Goal: Transaction & Acquisition: Purchase product/service

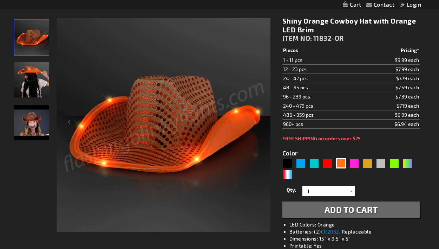
click at [44, 78] on img "Woman wearing Light Up Shiny Orange Cowboy LED Hat" at bounding box center [31, 79] width 35 height 35
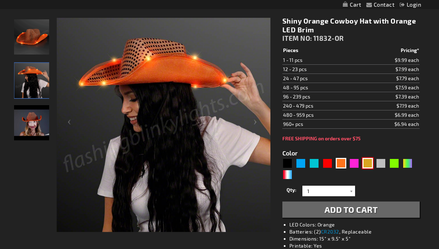
click at [370, 163] on div "Gold" at bounding box center [367, 163] width 11 height 11
type input "5633"
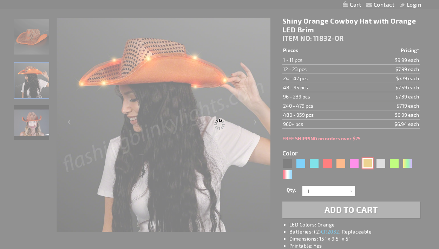
type input "11832-GD"
type input "Customize - Shiny Yellow-Gold Cowboy Hat with Light Brim - ITEM NO: 11832-GD"
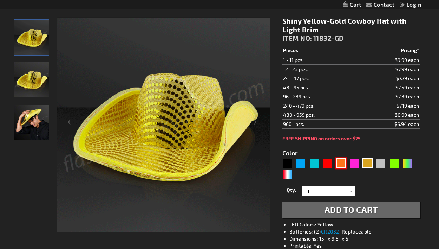
click at [341, 164] on div "Orange" at bounding box center [341, 163] width 11 height 11
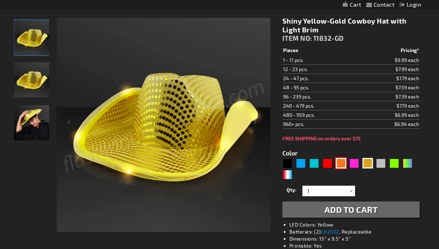
type input "5637"
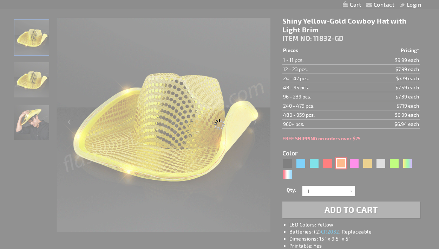
type input "11832-OR"
type input "Customize - Shiny Orange Cowboy Hat with Orange LED Brim - ITEM NO: 11832-OR"
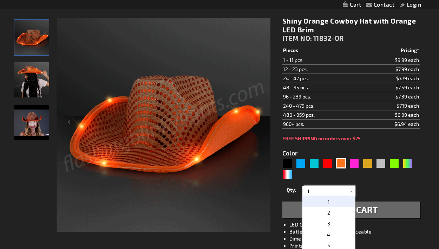
drag, startPoint x: 331, startPoint y: 192, endPoint x: 305, endPoint y: 191, distance: 26.7
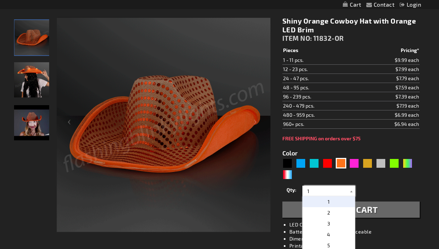
click at [305, 191] on input "1" at bounding box center [329, 190] width 51 height 11
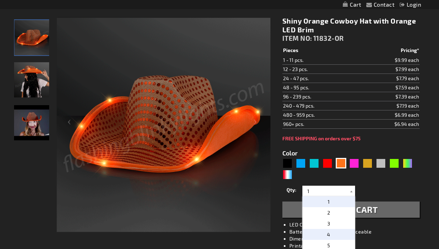
click at [331, 235] on p "4" at bounding box center [328, 234] width 53 height 11
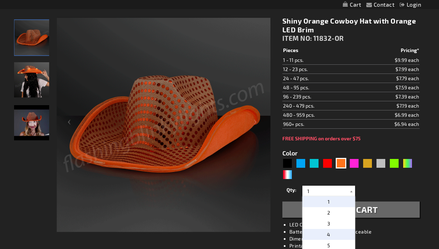
type input "4"
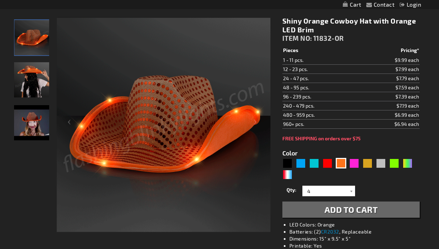
click at [348, 214] on span "Add to Cart" at bounding box center [350, 209] width 53 height 10
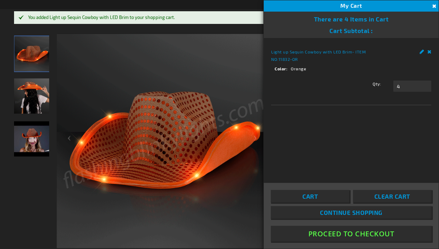
click at [367, 166] on div "Color 5637" at bounding box center [350, 180] width 137 height 32
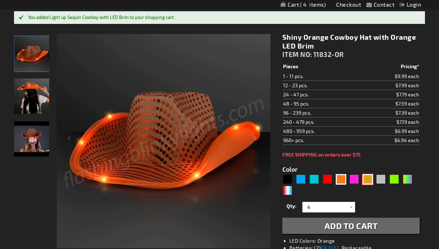
click at [367, 182] on div "Gold" at bounding box center [367, 179] width 11 height 11
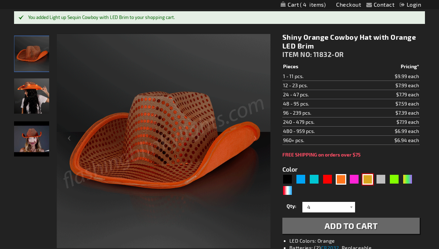
type input "5633"
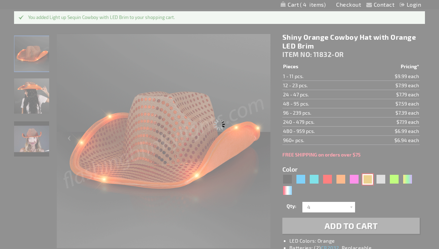
type input "11832-GD"
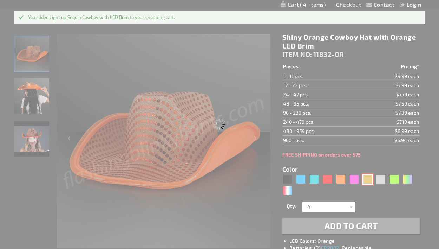
type input "Customize - Shiny Yellow-Gold Cowboy Hat with Light Brim - ITEM NO: 11832-GD"
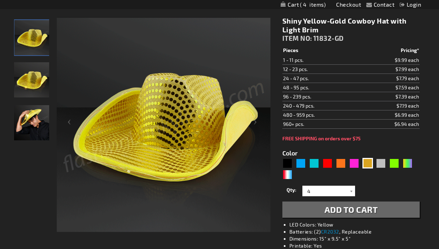
click at [328, 211] on span "Add to Cart" at bounding box center [350, 209] width 53 height 10
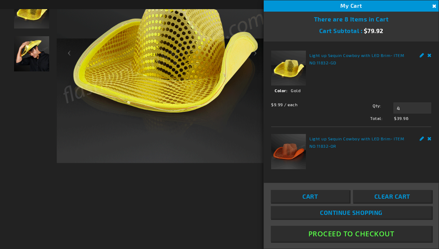
click at [433, 7] on button "Close" at bounding box center [433, 6] width 8 height 8
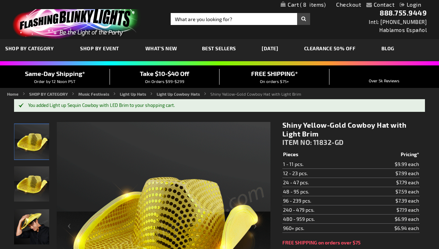
click at [213, 48] on span "Best Sellers" at bounding box center [219, 48] width 34 height 6
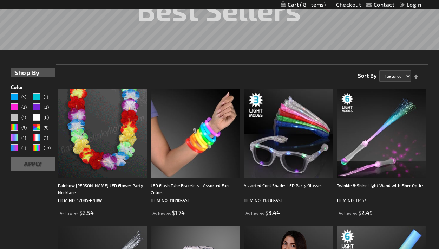
scroll to position [121, 0]
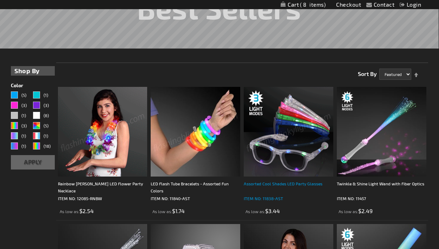
click at [272, 184] on div "Assorted Cool Shades LED Party Glasses" at bounding box center [289, 187] width 90 height 14
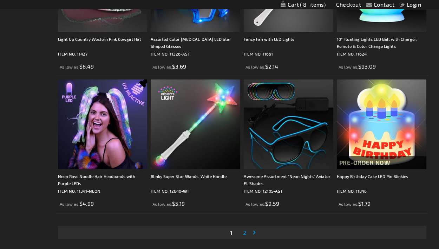
scroll to position [2057, 0]
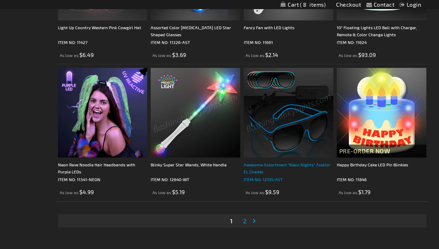
click at [297, 167] on div "Awesome Assortment "Neon Nights" Aviator EL Shades" at bounding box center [289, 168] width 90 height 14
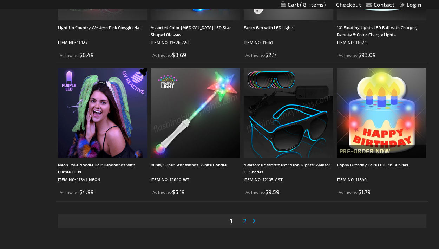
click at [247, 224] on link "Page 2" at bounding box center [245, 220] width 6 height 11
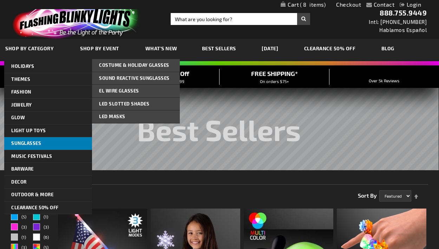
click at [28, 145] on span "Sunglasses" at bounding box center [26, 143] width 30 height 6
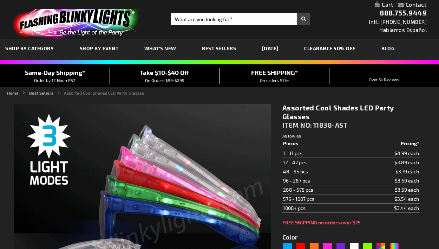
type input "5630"
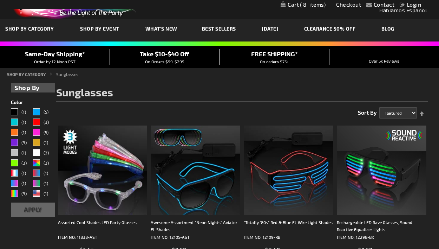
scroll to position [20, 0]
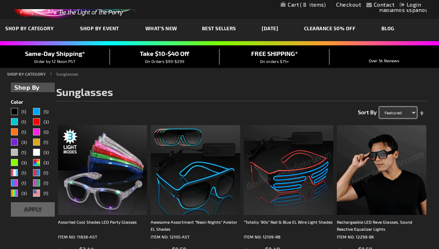
click at [392, 109] on select "Featured Name Price Best Sellers" at bounding box center [398, 112] width 38 height 11
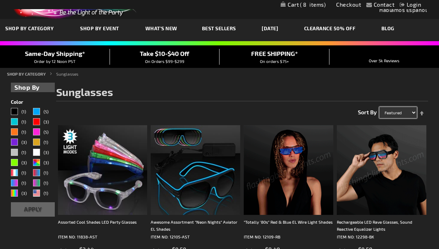
select select "sale"
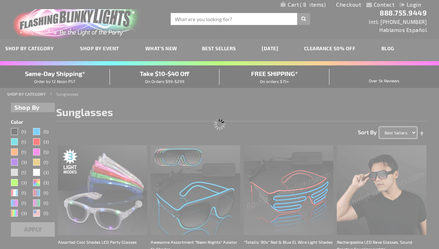
scroll to position [0, 0]
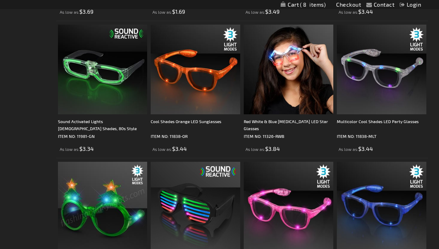
scroll to position [1626, 0]
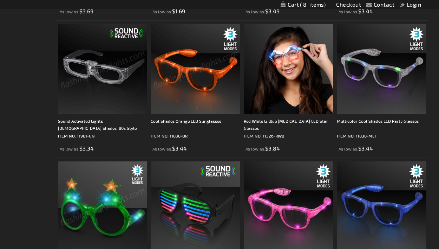
click at [204, 56] on img at bounding box center [196, 69] width 90 height 90
click at [179, 123] on div "Cool Shades Orange LED Sunglasses" at bounding box center [196, 124] width 90 height 14
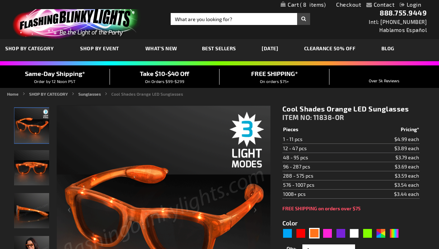
scroll to position [44, 0]
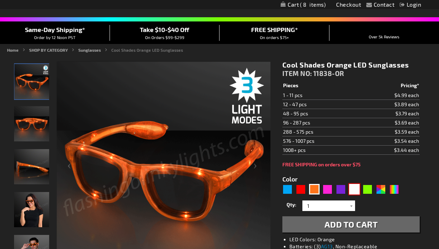
click at [351, 188] on div "White" at bounding box center [354, 189] width 11 height 11
type input "5646"
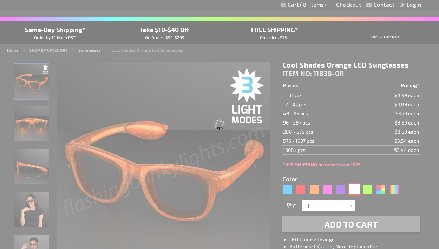
type input "11838-WT"
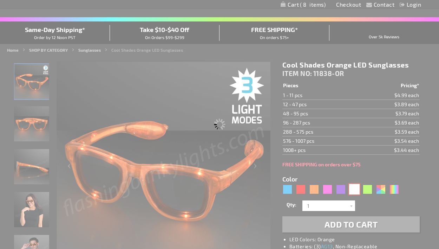
type input "Customize - White LED Cool Shades Party Glasses - ITEM NO: 11838-WT"
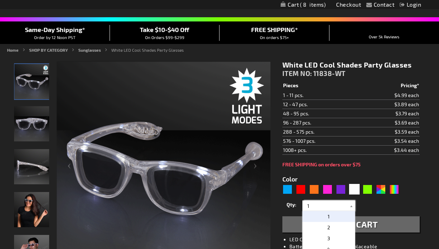
drag, startPoint x: 326, startPoint y: 207, endPoint x: 274, endPoint y: 207, distance: 52.3
type input "10"
click at [376, 218] on button "Add to Cart" at bounding box center [350, 224] width 137 height 16
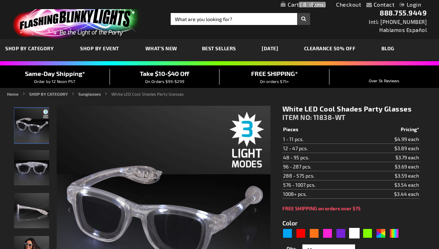
click at [309, 4] on img at bounding box center [312, 5] width 6 height 6
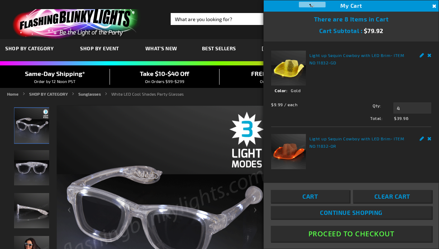
click at [289, 57] on img at bounding box center [288, 68] width 35 height 35
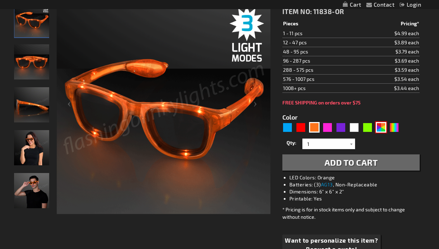
click at [385, 128] on div "AST" at bounding box center [381, 127] width 11 height 11
type input "5630"
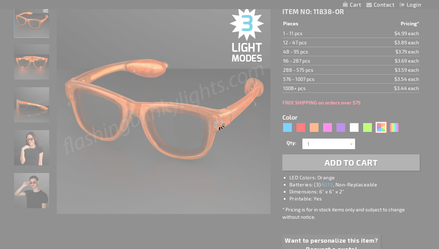
type input "11838-AST"
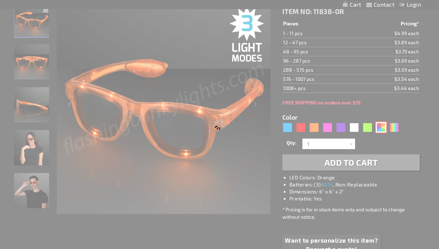
type input "Customize - Assorted Cool Shades LED Party Glasses - ITEM NO: 11838-AST"
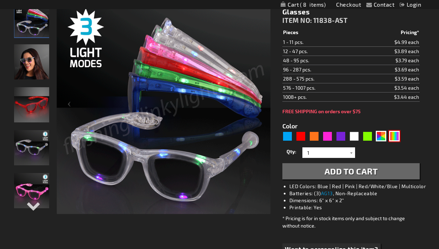
click at [396, 139] on div "Multicolor" at bounding box center [394, 136] width 11 height 11
type input "5659"
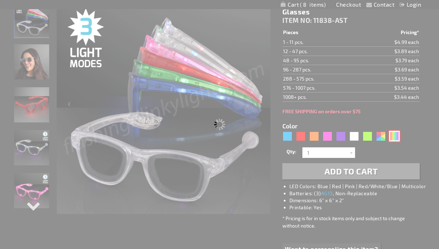
type input "11838-MLT"
type input "Customize - Multicolor Cool Shades LED Party Glasses - ITEM NO: 11838-MLT"
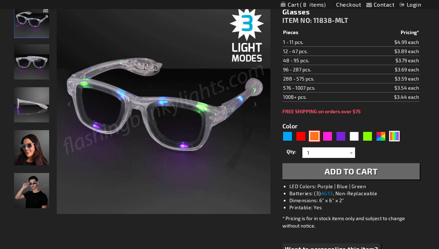
click at [309, 134] on div "Orange" at bounding box center [314, 136] width 11 height 11
type input "5637"
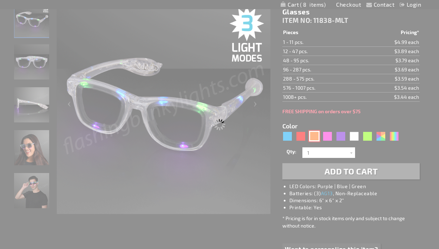
type input "11838-OR"
type input "Customize - Cool Shades Orange LED Sunglasses - ITEM NO: 11838-OR"
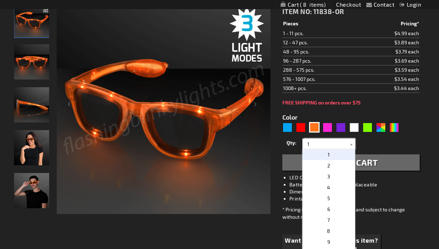
drag, startPoint x: 335, startPoint y: 143, endPoint x: 283, endPoint y: 143, distance: 52.3
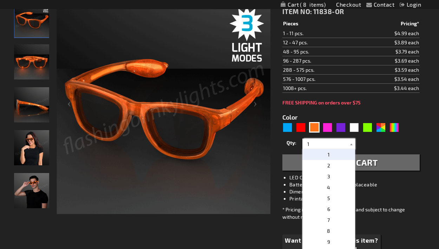
click at [283, 143] on div "Qty 1 2 3 4 5 6 7 8 9 10 11 12 24 36 48 60 72 84 96 108 120 132 144 156 168" at bounding box center [350, 144] width 137 height 14
type input "6"
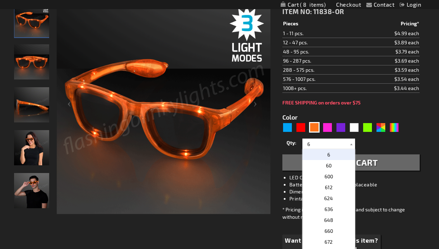
click at [337, 155] on p "6" at bounding box center [328, 154] width 53 height 11
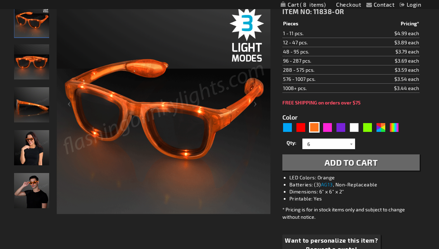
click at [325, 162] on span "Add to Cart" at bounding box center [350, 162] width 53 height 10
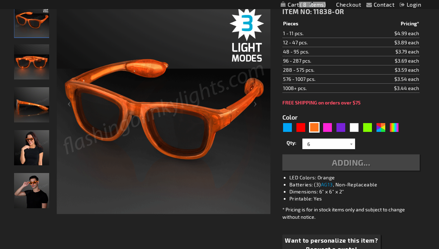
click at [32, 150] on img at bounding box center [31, 147] width 35 height 35
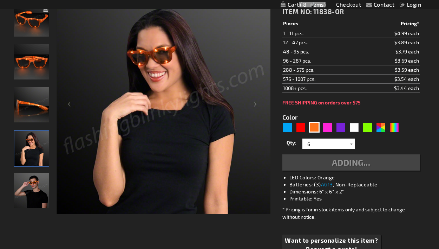
click at [30, 198] on img at bounding box center [31, 190] width 35 height 35
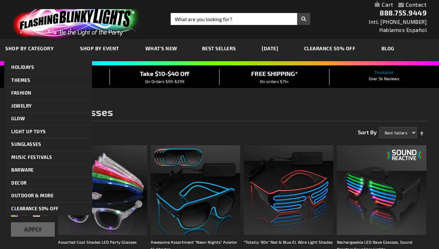
select select "sale"
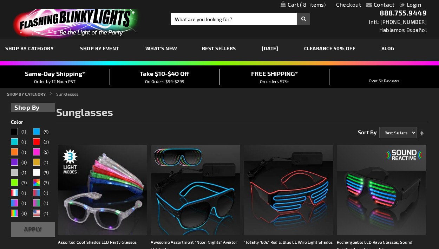
click at [304, 1] on link "My Cart 8 8 items" at bounding box center [303, 4] width 45 height 7
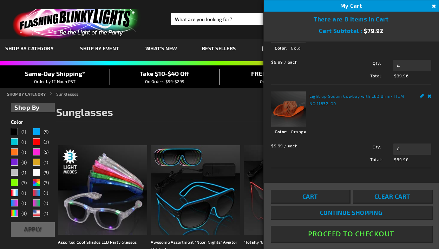
scroll to position [45, 0]
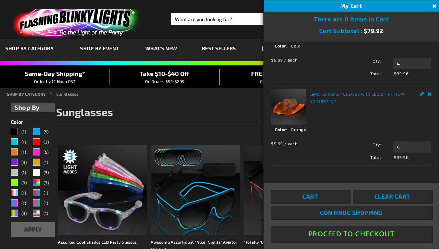
click at [329, 194] on link "Cart" at bounding box center [310, 196] width 79 height 13
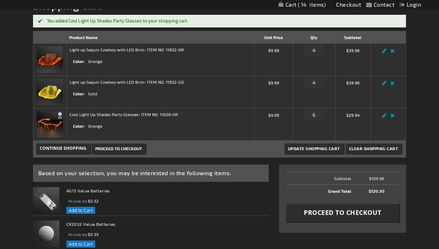
scroll to position [96, 0]
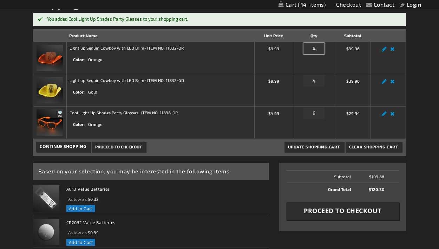
click at [315, 47] on input "4" at bounding box center [313, 48] width 21 height 11
type input "6"
drag, startPoint x: 317, startPoint y: 83, endPoint x: 301, endPoint y: 83, distance: 16.2
click at [301, 83] on div "Qty 4" at bounding box center [314, 82] width 36 height 11
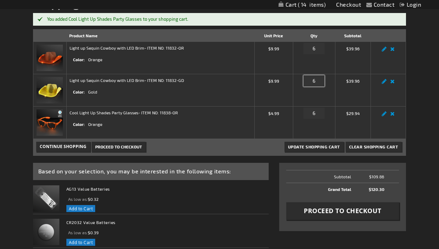
type input "6"
click at [329, 148] on span "Update Shopping Cart" at bounding box center [314, 146] width 52 height 5
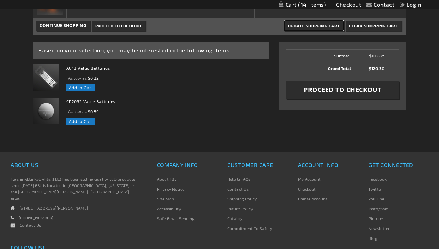
scroll to position [235, 0]
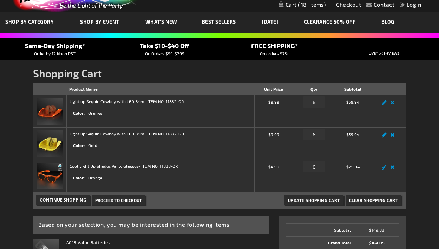
scroll to position [29, 0]
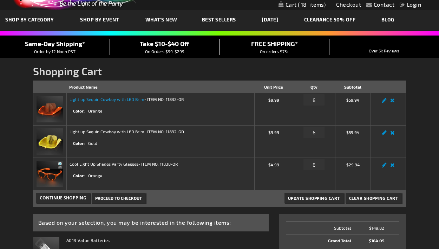
click at [123, 99] on link "Light up Sequin Cowboy with LED Brim" at bounding box center [107, 99] width 75 height 5
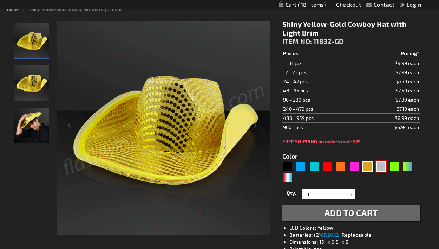
click at [386, 165] on div "Silver" at bounding box center [381, 166] width 11 height 11
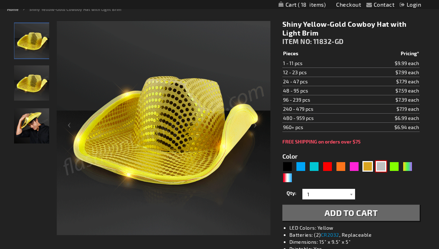
type input "5644"
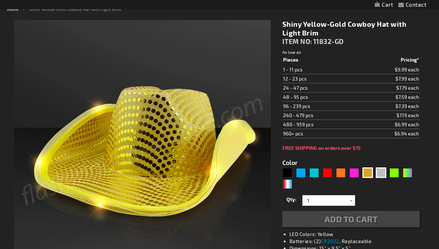
click at [381, 174] on div "5633" at bounding box center [350, 178] width 137 height 22
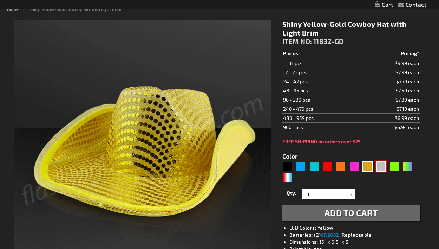
click at [381, 163] on div "Silver" at bounding box center [381, 166] width 11 height 11
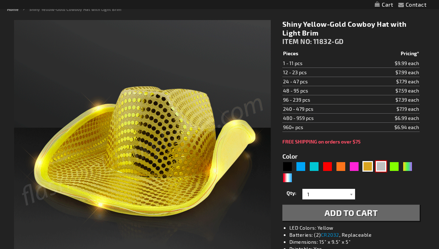
type input "5644"
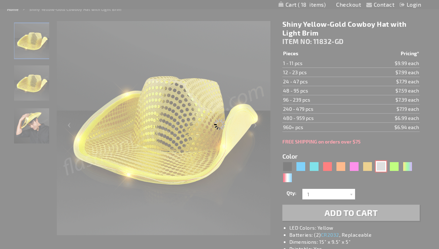
type input "11832-SL"
type input "Customize - Silver Sequin Cowboy Hat with White LED Brim - ITEM NO: 11832-SL"
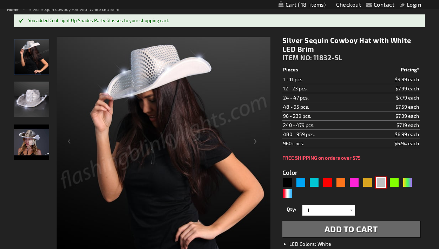
scroll to position [94, 0]
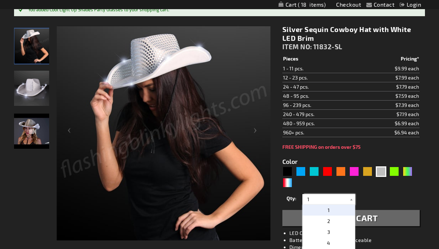
click at [320, 198] on input "1" at bounding box center [329, 199] width 51 height 11
type input "12"
click at [325, 209] on p "12" at bounding box center [328, 209] width 53 height 11
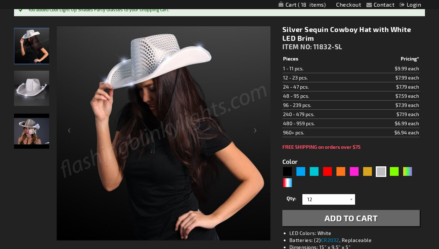
click at [304, 221] on button "Add to Cart" at bounding box center [350, 218] width 137 height 16
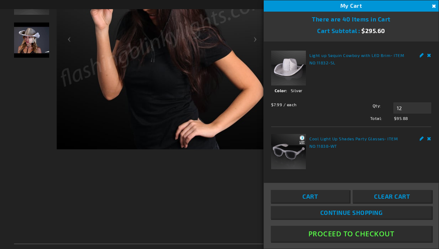
scroll to position [188, 0]
